Goal: Task Accomplishment & Management: Manage account settings

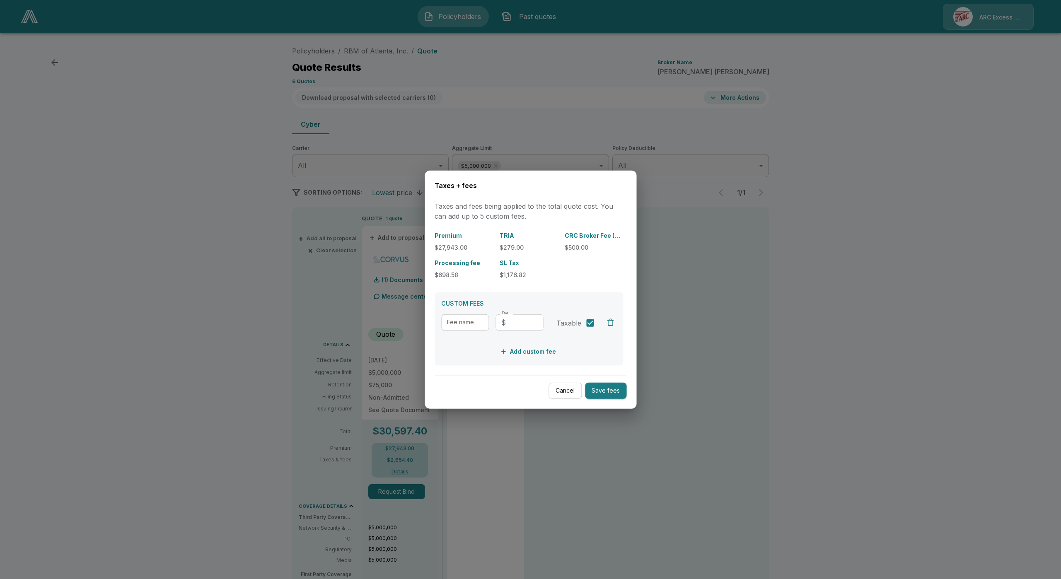
click at [720, 304] on div at bounding box center [530, 289] width 1061 height 579
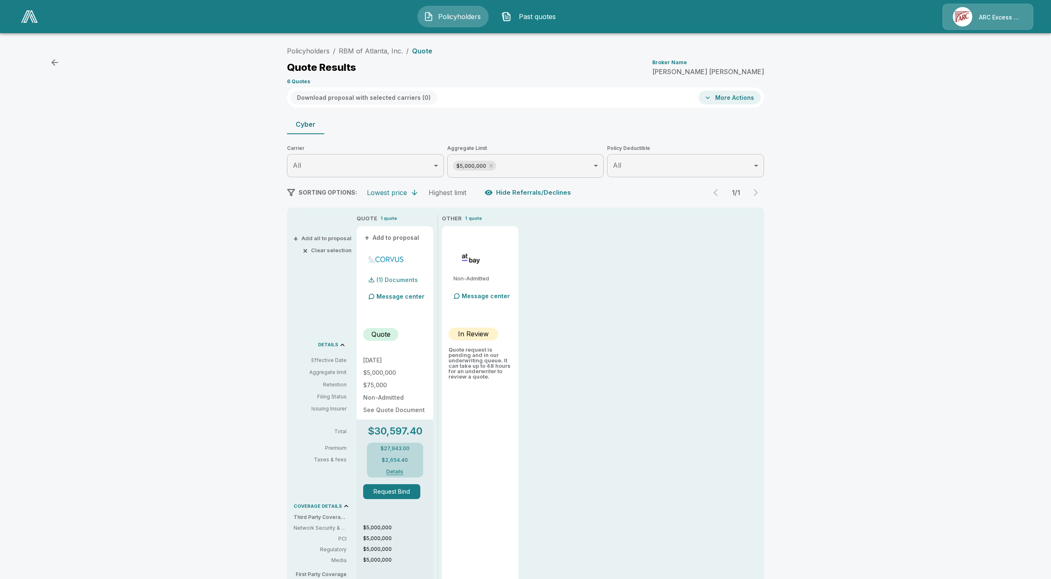
click at [399, 276] on div "(1) Documents" at bounding box center [390, 280] width 55 height 17
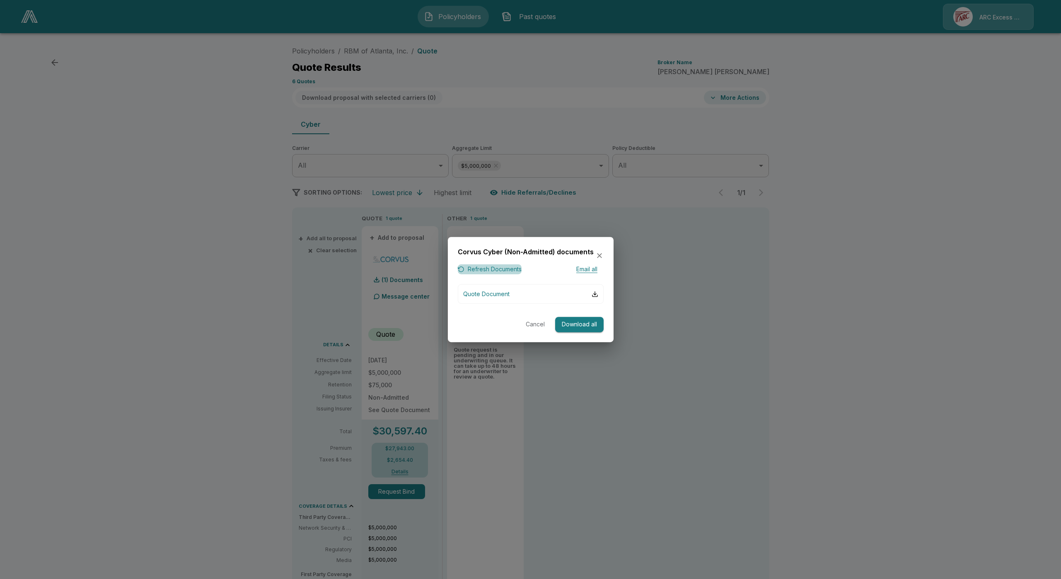
click at [498, 268] on button "Refresh Documents" at bounding box center [490, 269] width 64 height 10
click at [492, 264] on button "Refresh Documents" at bounding box center [490, 269] width 64 height 10
click at [538, 326] on button "Cancel" at bounding box center [535, 324] width 27 height 15
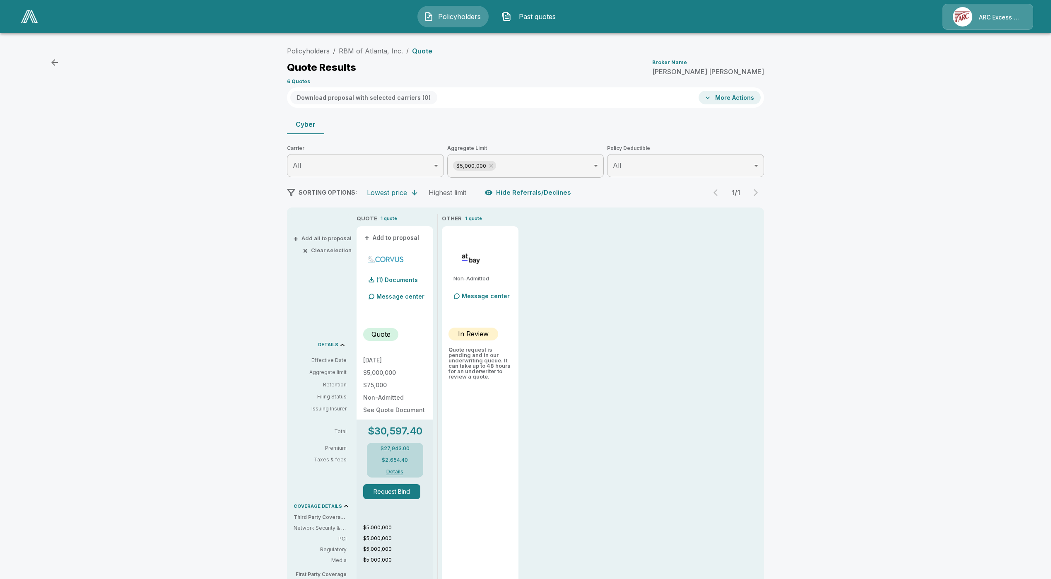
click at [393, 496] on button "Request Bind" at bounding box center [391, 491] width 57 height 15
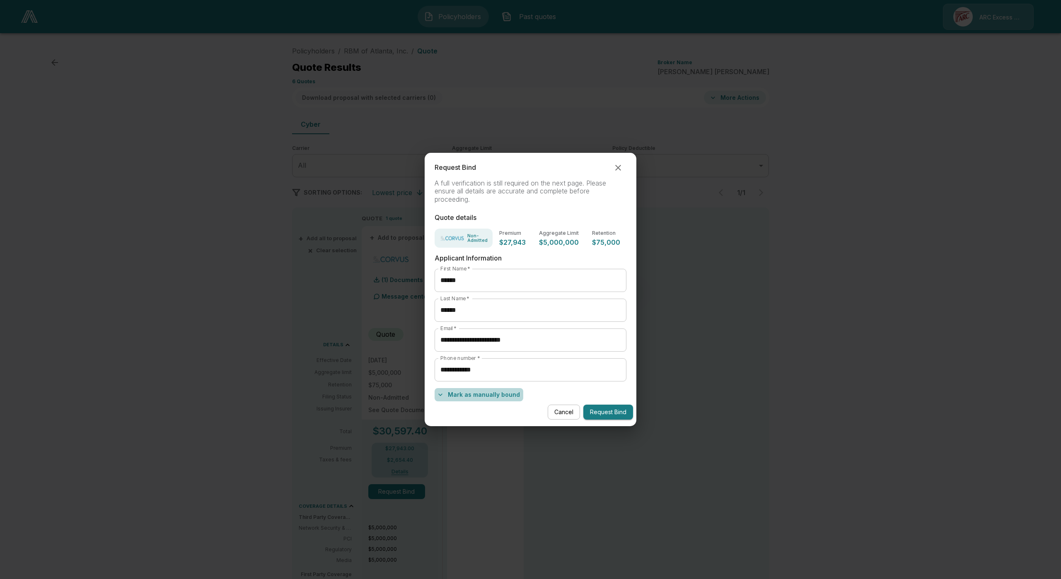
click at [508, 396] on button "Mark as manually bound" at bounding box center [479, 394] width 89 height 13
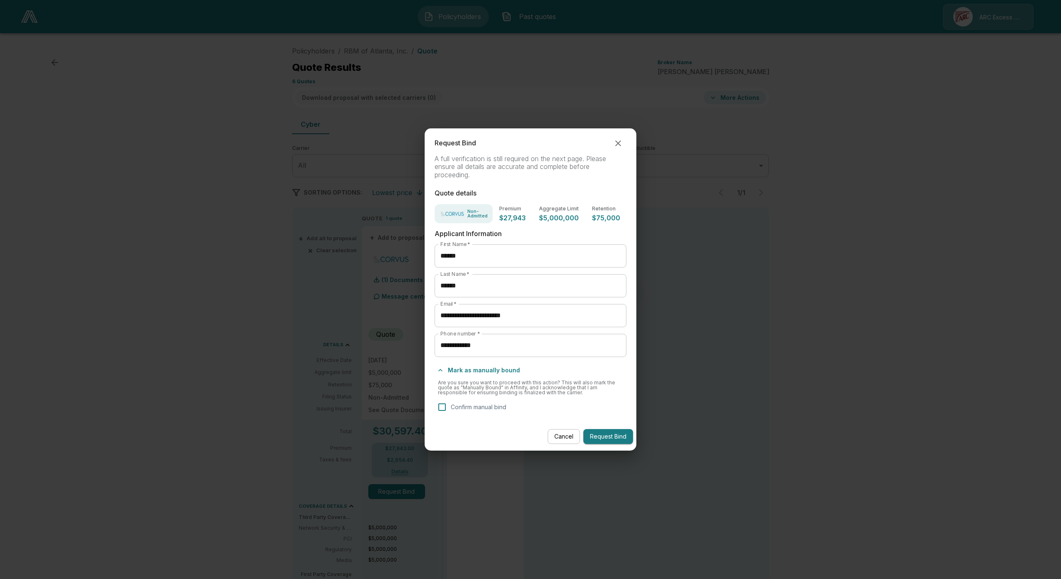
click at [505, 408] on p "Confirm manual bind" at bounding box center [479, 407] width 56 height 9
click at [614, 435] on button "Request Bind" at bounding box center [608, 436] width 50 height 15
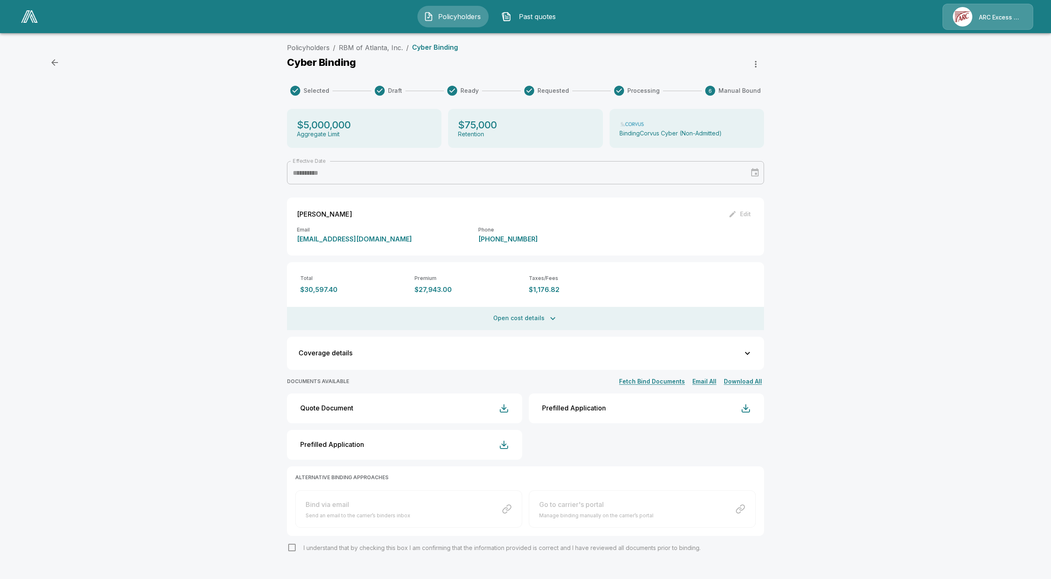
click at [846, 475] on div "**********" at bounding box center [525, 317] width 1051 height 556
click at [837, 474] on div "**********" at bounding box center [525, 317] width 1051 height 556
click at [761, 63] on icon "button" at bounding box center [756, 64] width 10 height 10
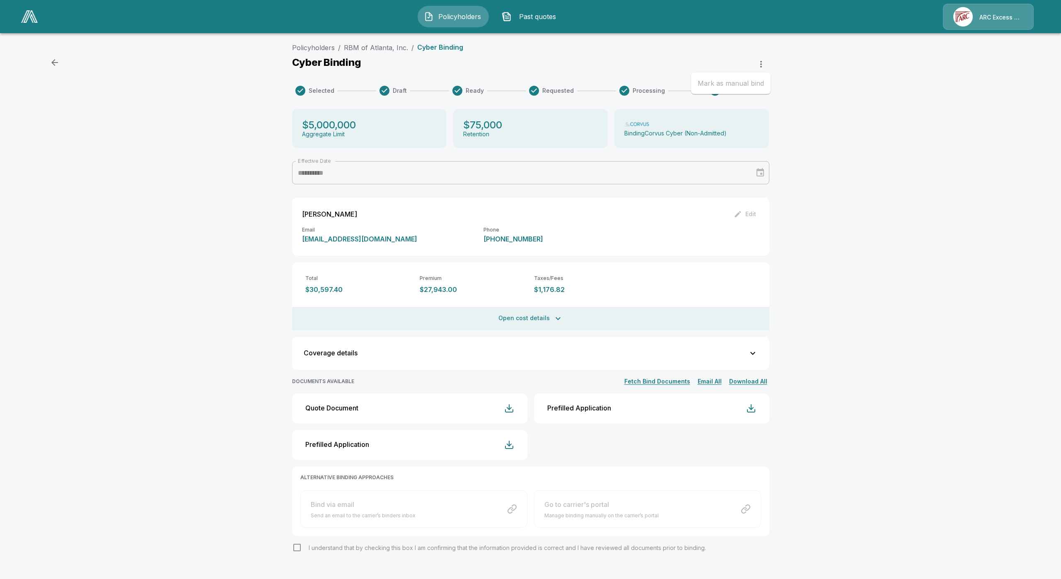
click at [843, 129] on div at bounding box center [530, 289] width 1061 height 579
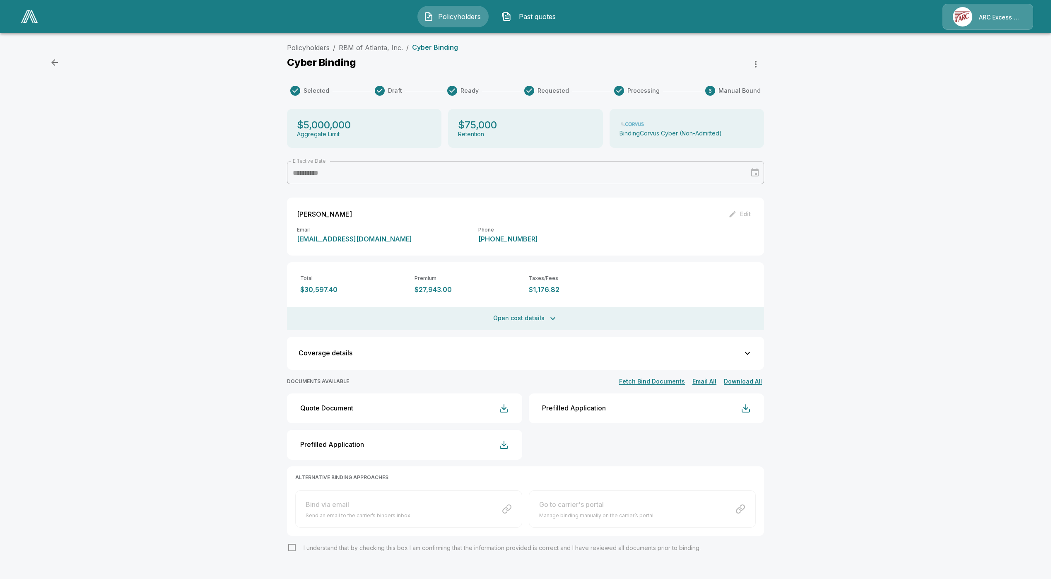
click at [679, 381] on button "Fetch Bind Documents" at bounding box center [652, 382] width 70 height 10
click at [363, 44] on link "RBM of Atlanta, Inc." at bounding box center [371, 48] width 64 height 8
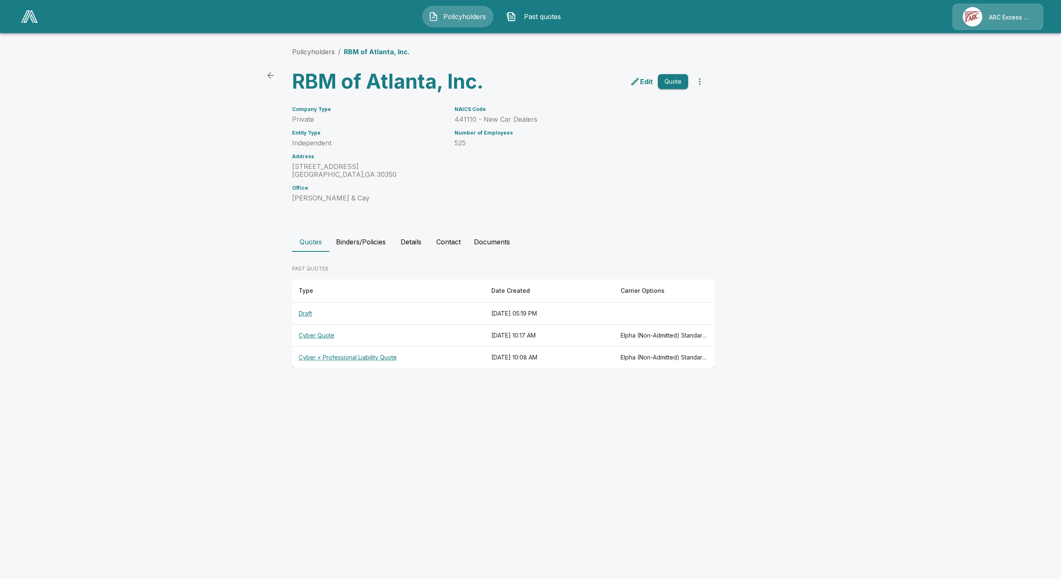
click at [364, 241] on button "Binders/Policies" at bounding box center [360, 242] width 63 height 20
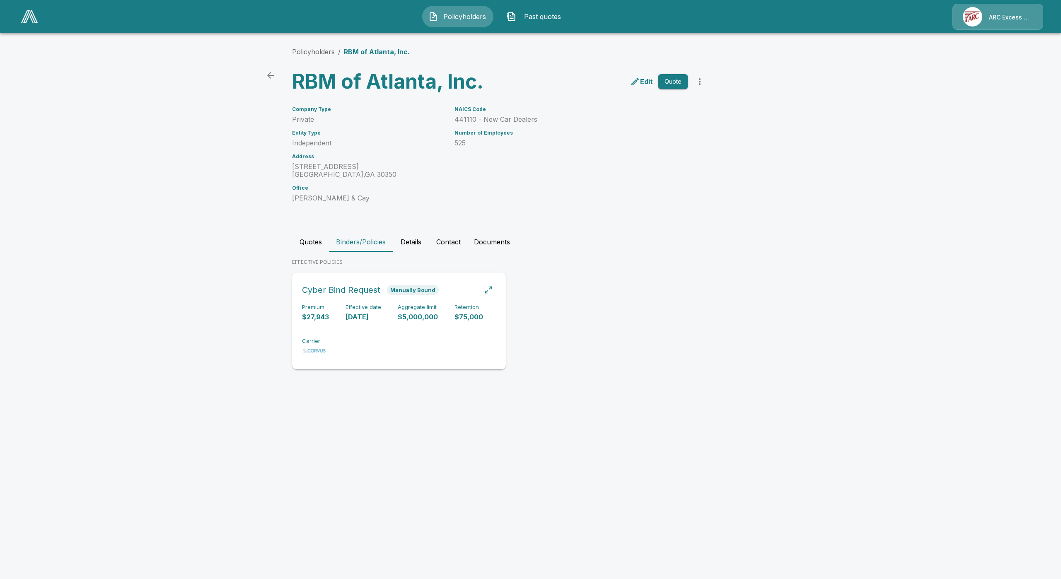
click at [340, 318] on div "Premium $27,943 Effective date 8/29/2025 Aggregate limit $5,000,000 Retention $…" at bounding box center [399, 330] width 194 height 52
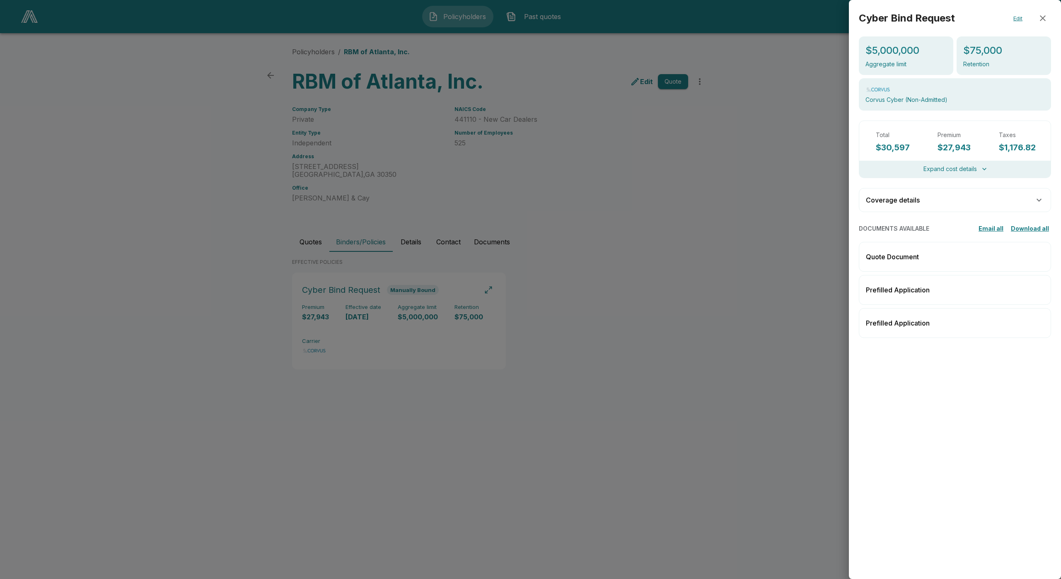
drag, startPoint x: 900, startPoint y: 498, endPoint x: 969, endPoint y: 182, distance: 323.4
click at [902, 441] on div "Cyber Bind Request Edit $5,000,000 Aggregate limit $75,000 Retention Corvus Cyb…" at bounding box center [955, 289] width 212 height 579
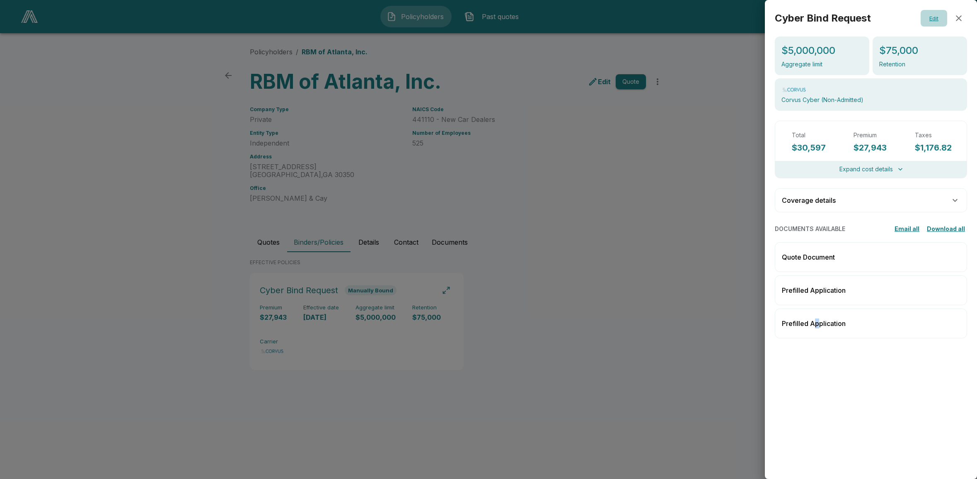
click at [928, 18] on button "Edit" at bounding box center [934, 18] width 27 height 17
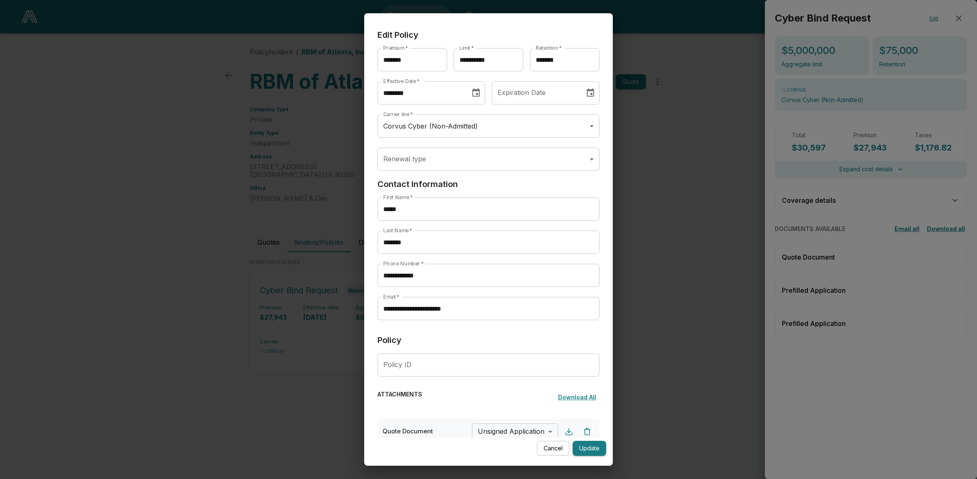
click at [445, 368] on input "Policy ID" at bounding box center [488, 364] width 222 height 23
paste input "**********"
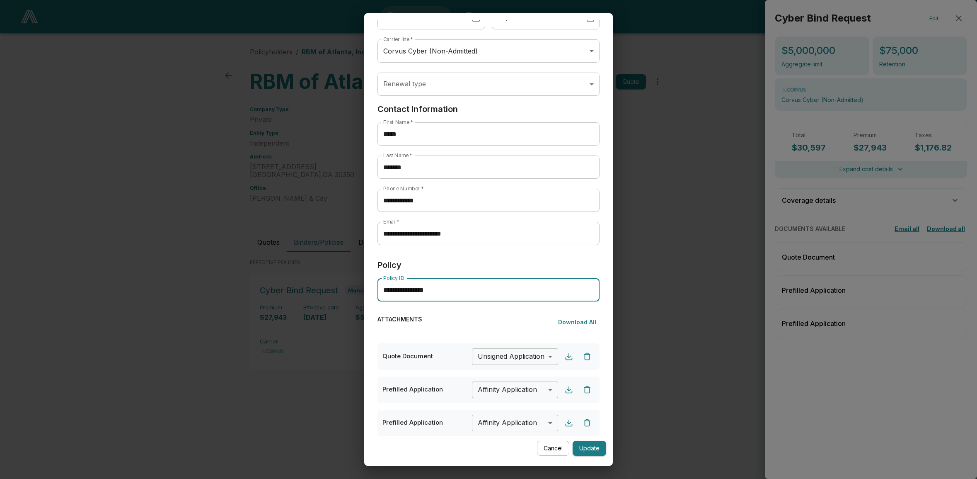
scroll to position [111, 0]
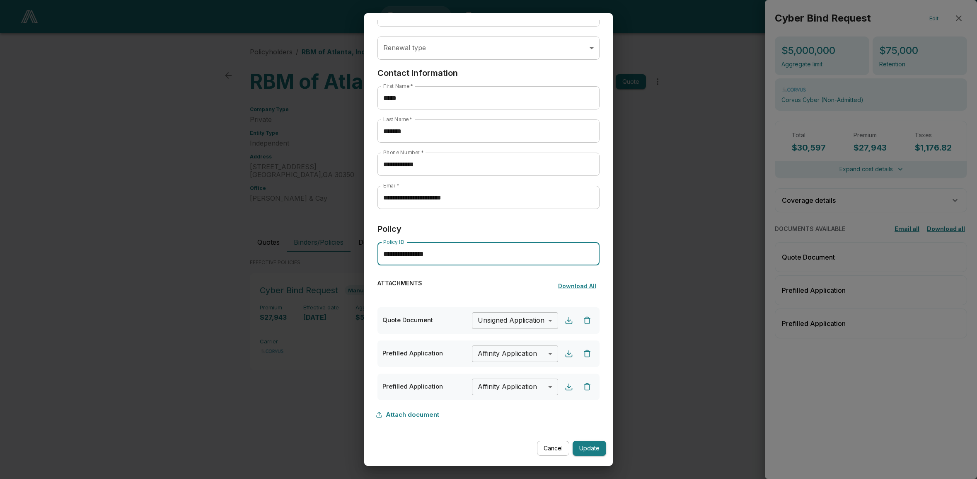
type input "**********"
click at [408, 414] on button "Attach document" at bounding box center [409, 414] width 65 height 16
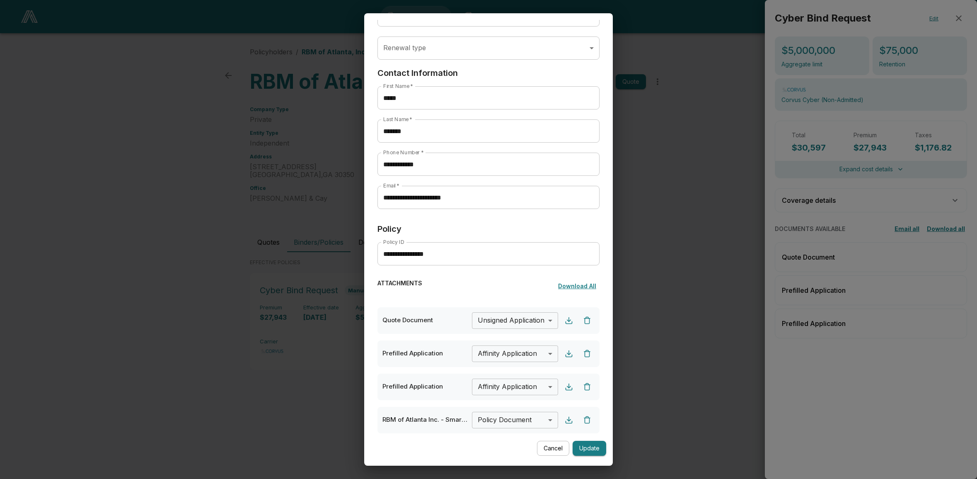
click at [522, 392] on body "**********" at bounding box center [488, 196] width 977 height 392
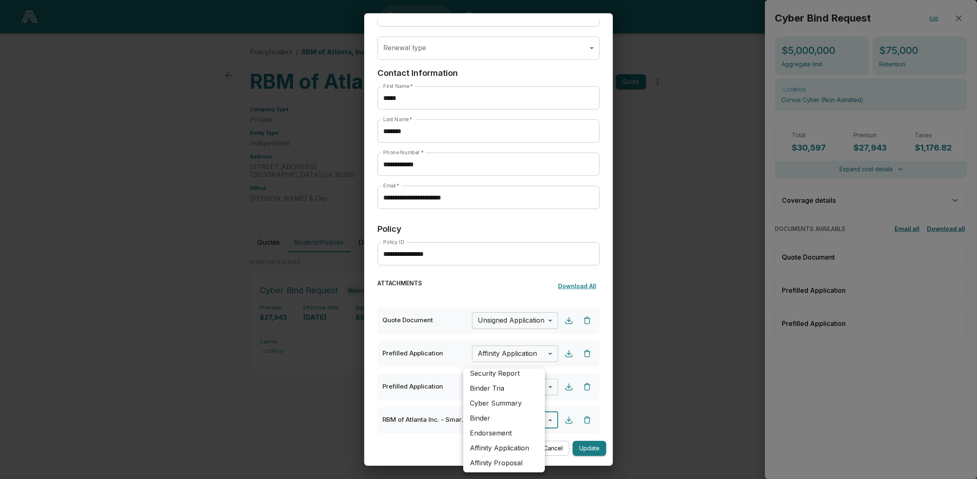
scroll to position [142, 0]
click at [510, 421] on li "Binder" at bounding box center [504, 416] width 82 height 15
type input "******"
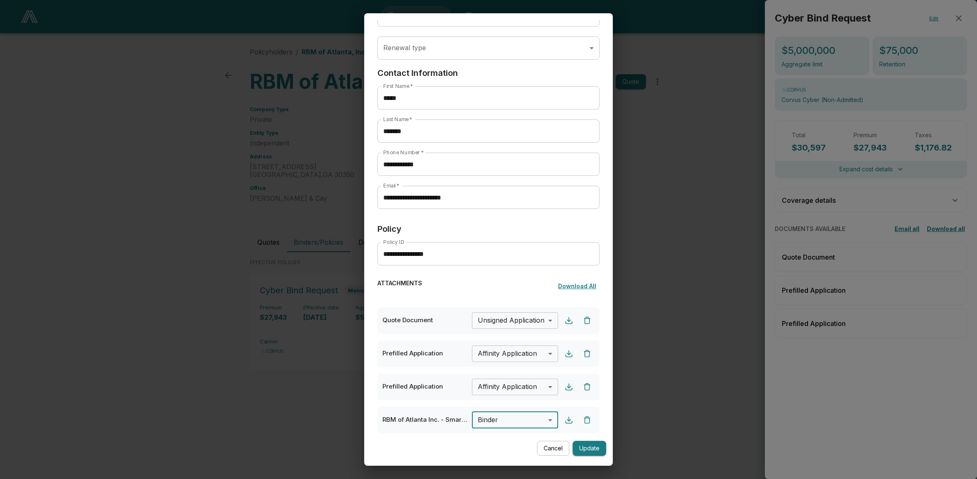
click at [586, 446] on button "Update" at bounding box center [590, 447] width 34 height 15
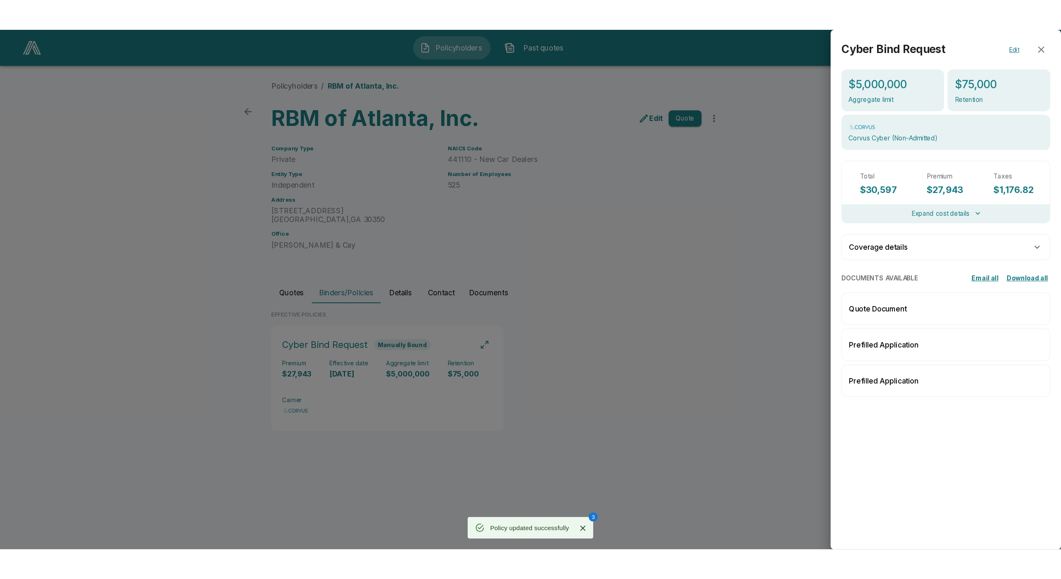
scroll to position [12, 0]
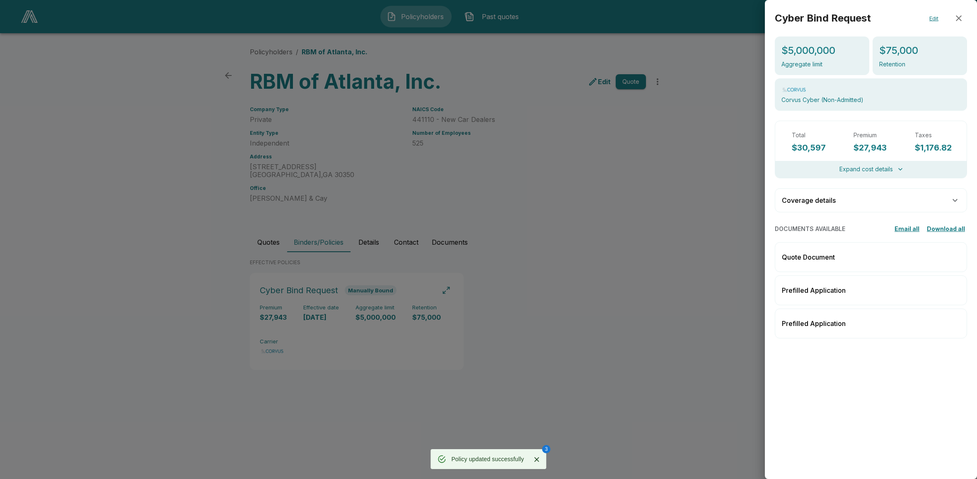
click at [623, 314] on div at bounding box center [488, 239] width 977 height 479
